Goal: Task Accomplishment & Management: Use online tool/utility

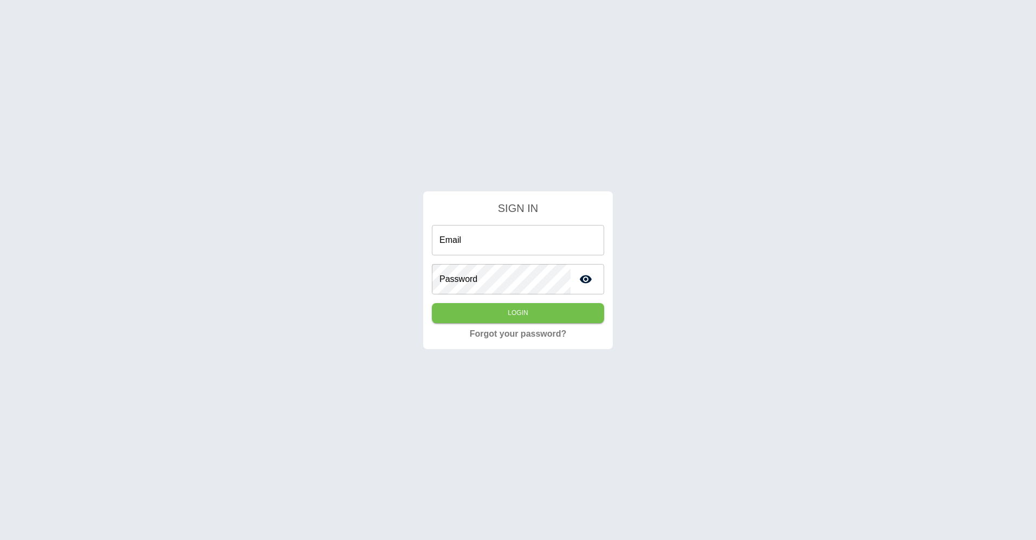
click at [544, 242] on input "Email" at bounding box center [518, 240] width 172 height 30
type input "**********"
click at [432, 303] on button "Login" at bounding box center [518, 313] width 172 height 20
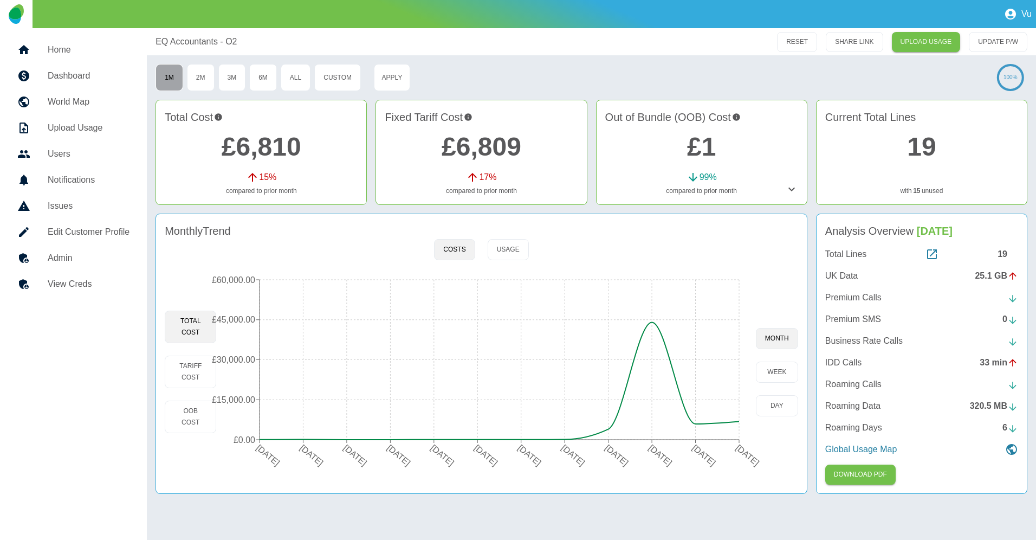
click at [167, 81] on button "1M" at bounding box center [169, 77] width 28 height 27
click at [199, 75] on button "2M" at bounding box center [201, 77] width 28 height 27
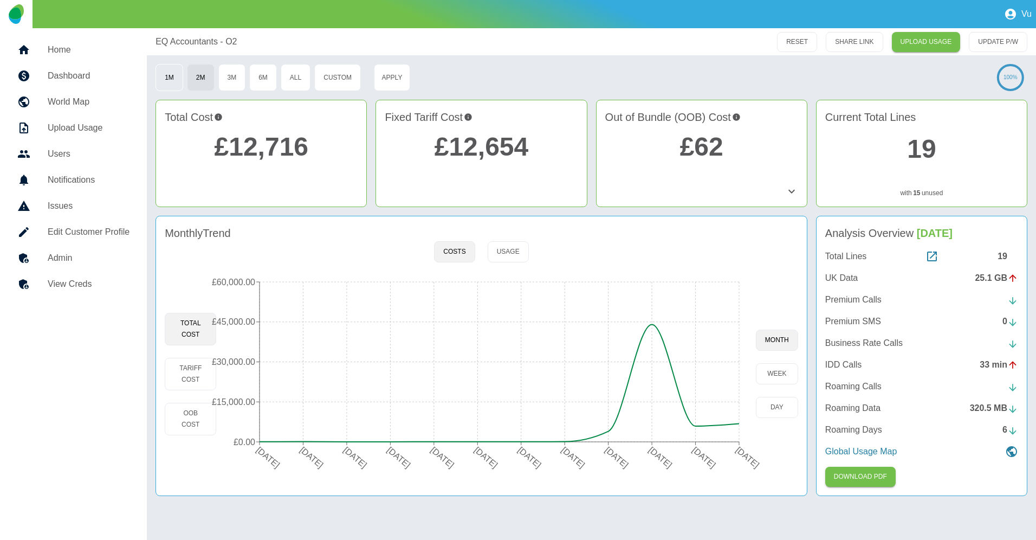
click at [172, 78] on button "1M" at bounding box center [169, 77] width 28 height 27
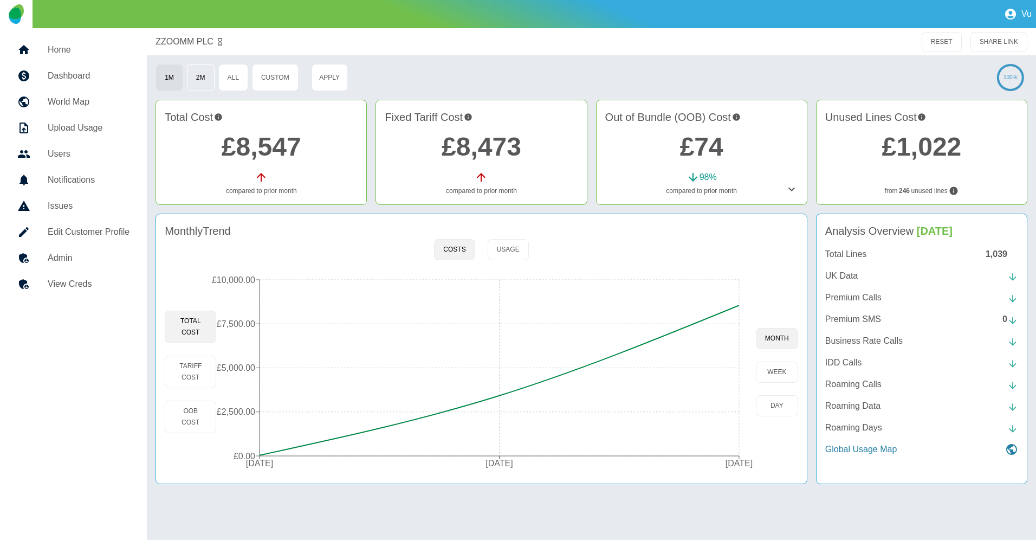
click at [201, 82] on button "2M" at bounding box center [201, 77] width 28 height 27
